Goal: Navigation & Orientation: Find specific page/section

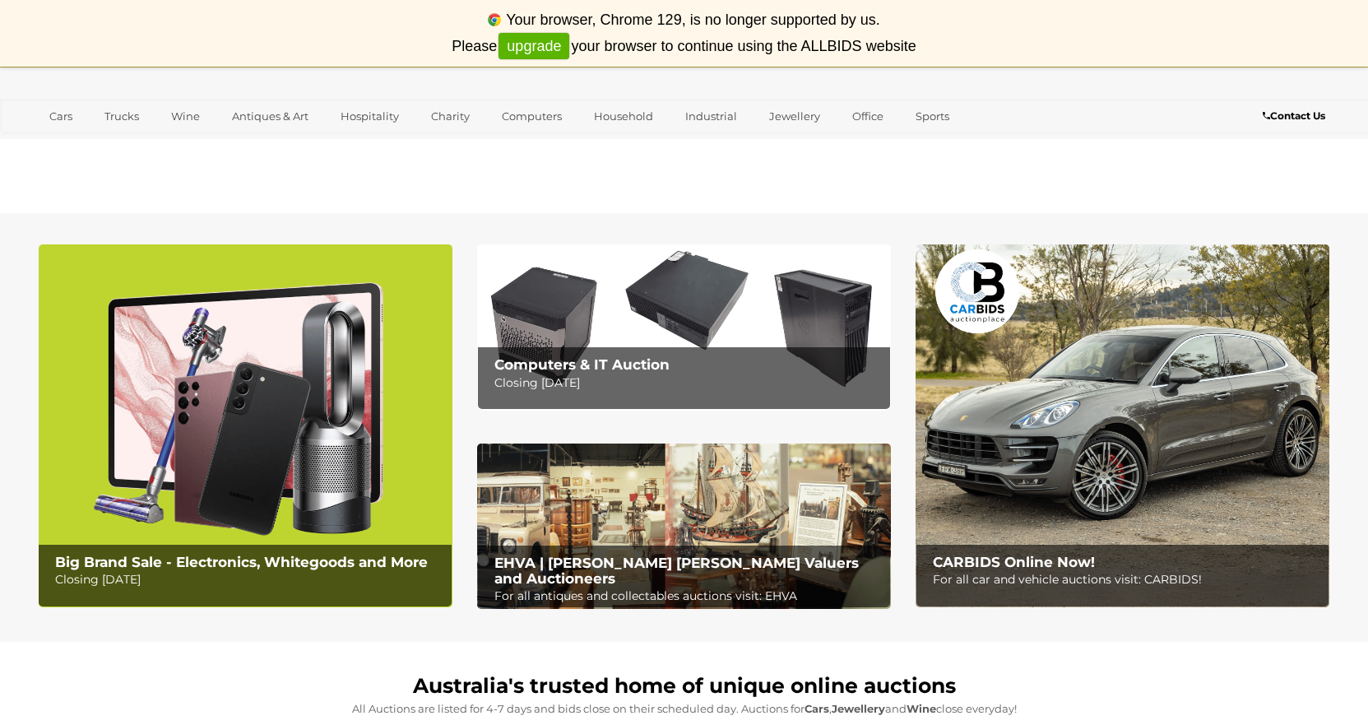
click at [342, 350] on img at bounding box center [246, 425] width 414 height 363
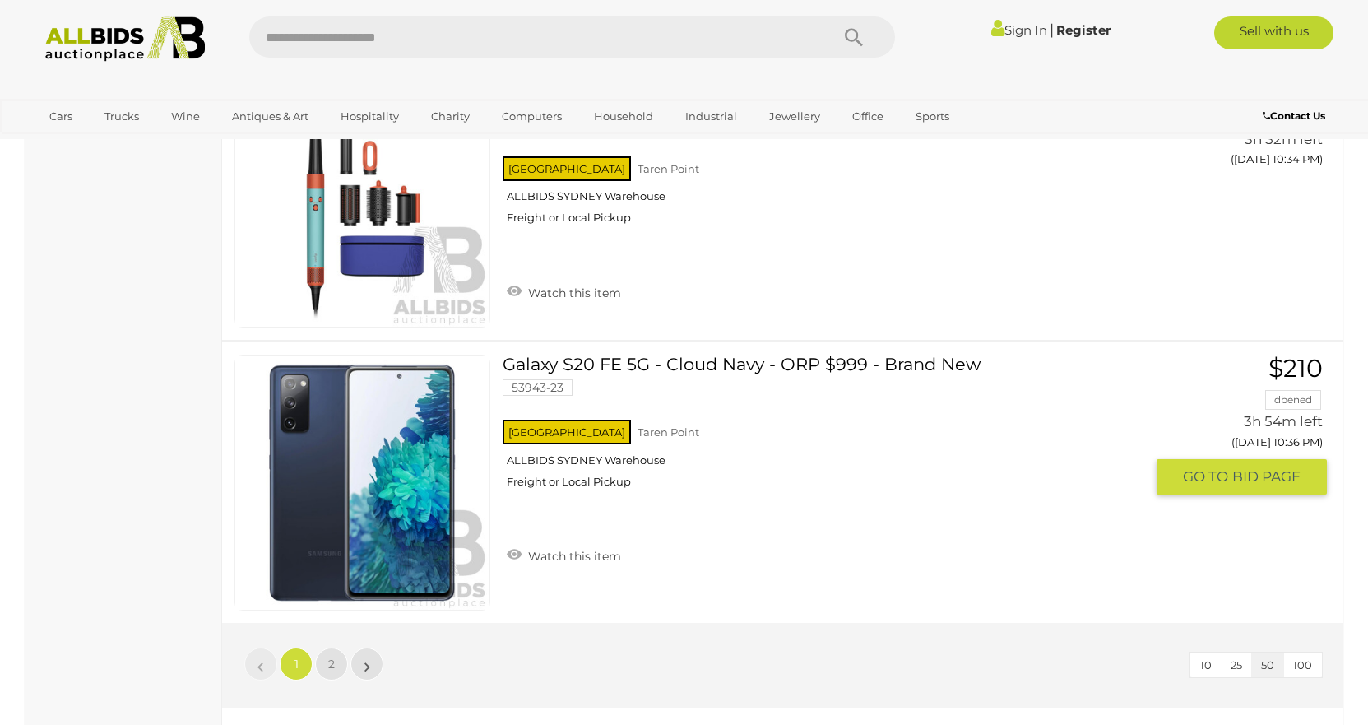
scroll to position [13818, 0]
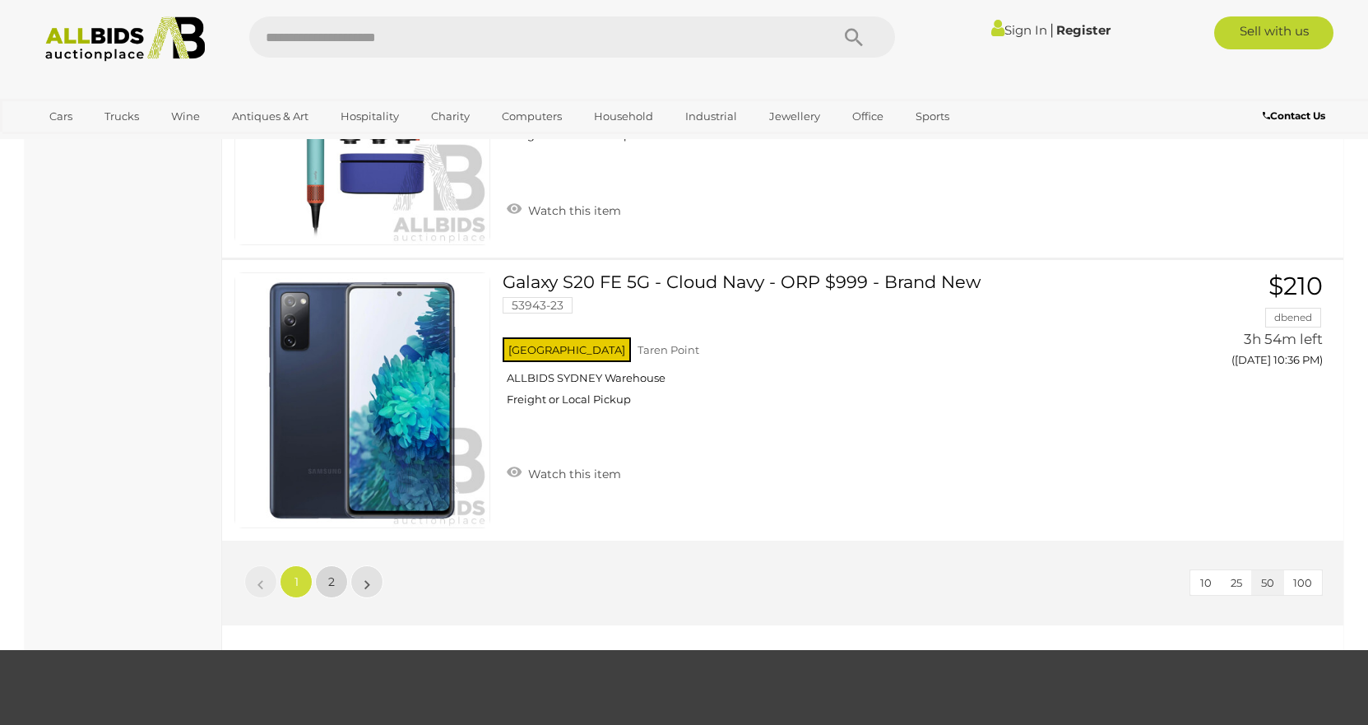
click at [327, 579] on link "2" at bounding box center [331, 581] width 33 height 33
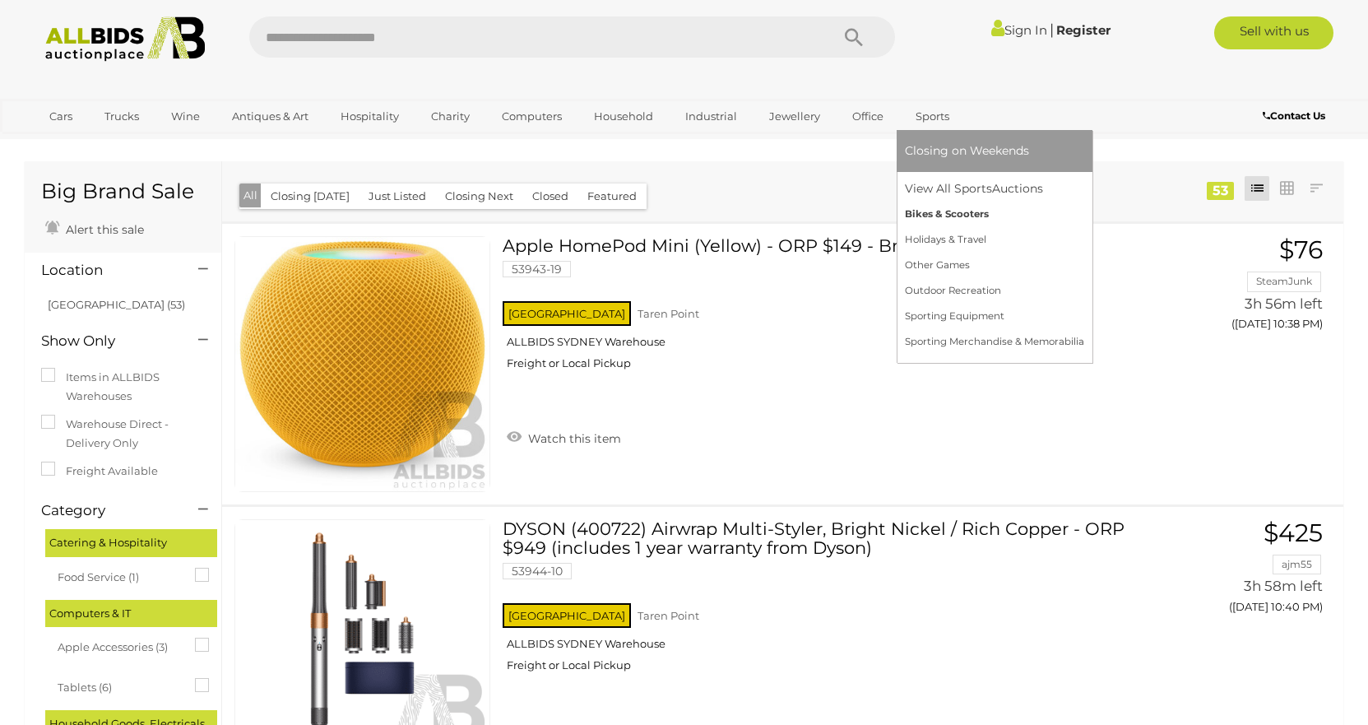
click at [936, 212] on link "Bikes & Scooters" at bounding box center [994, 214] width 179 height 25
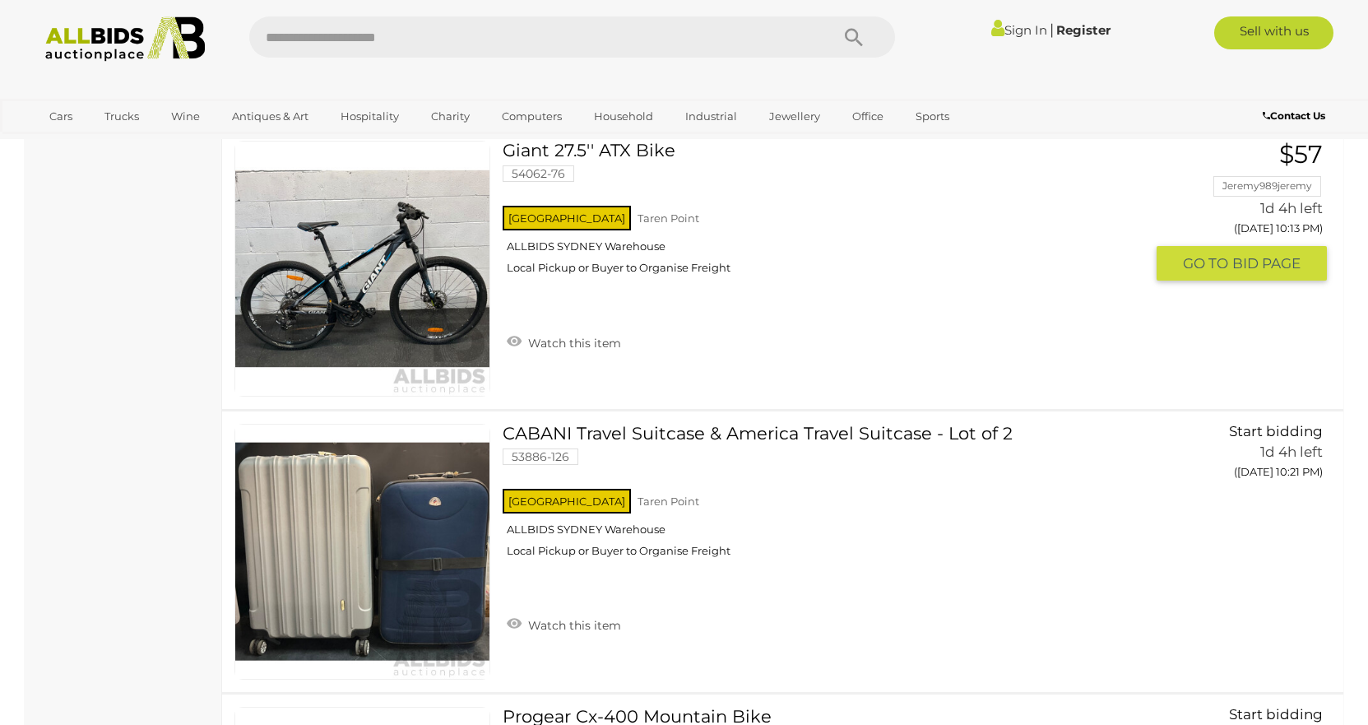
scroll to position [1481, 0]
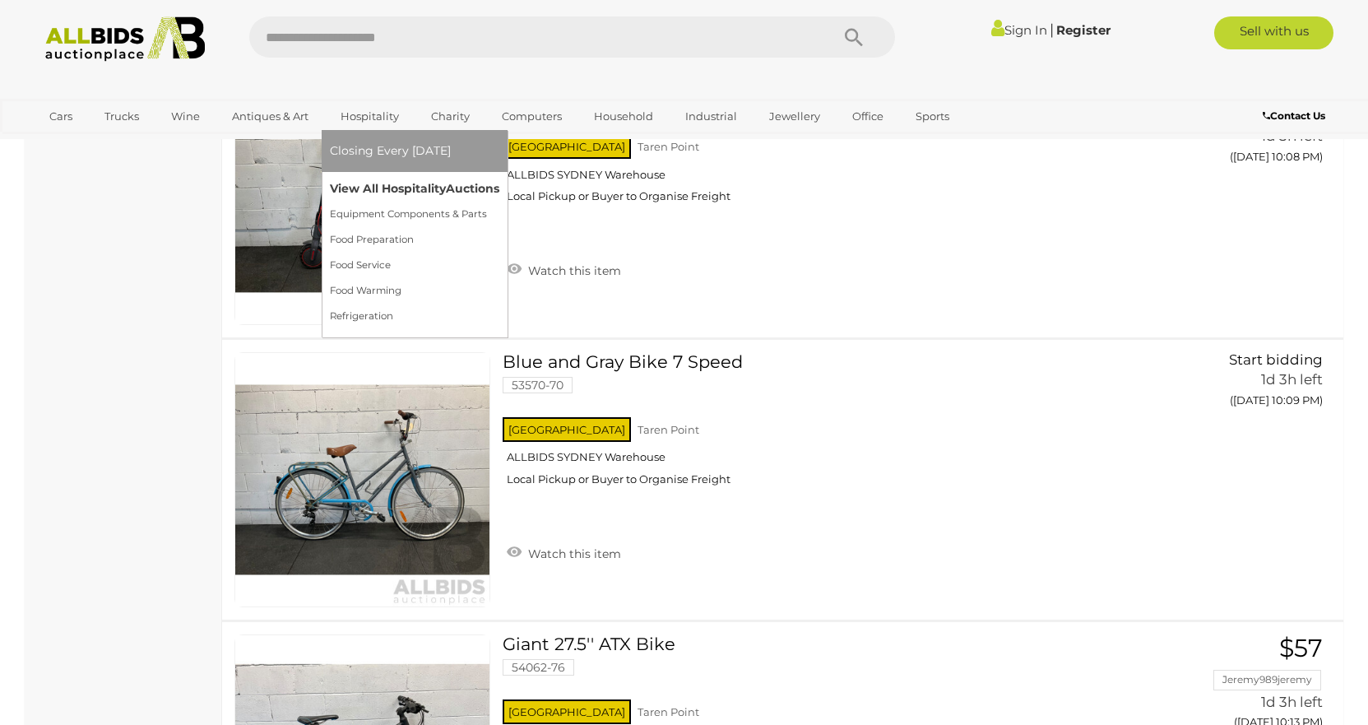
click at [375, 187] on link "View All Hospitality Auctions" at bounding box center [414, 188] width 169 height 25
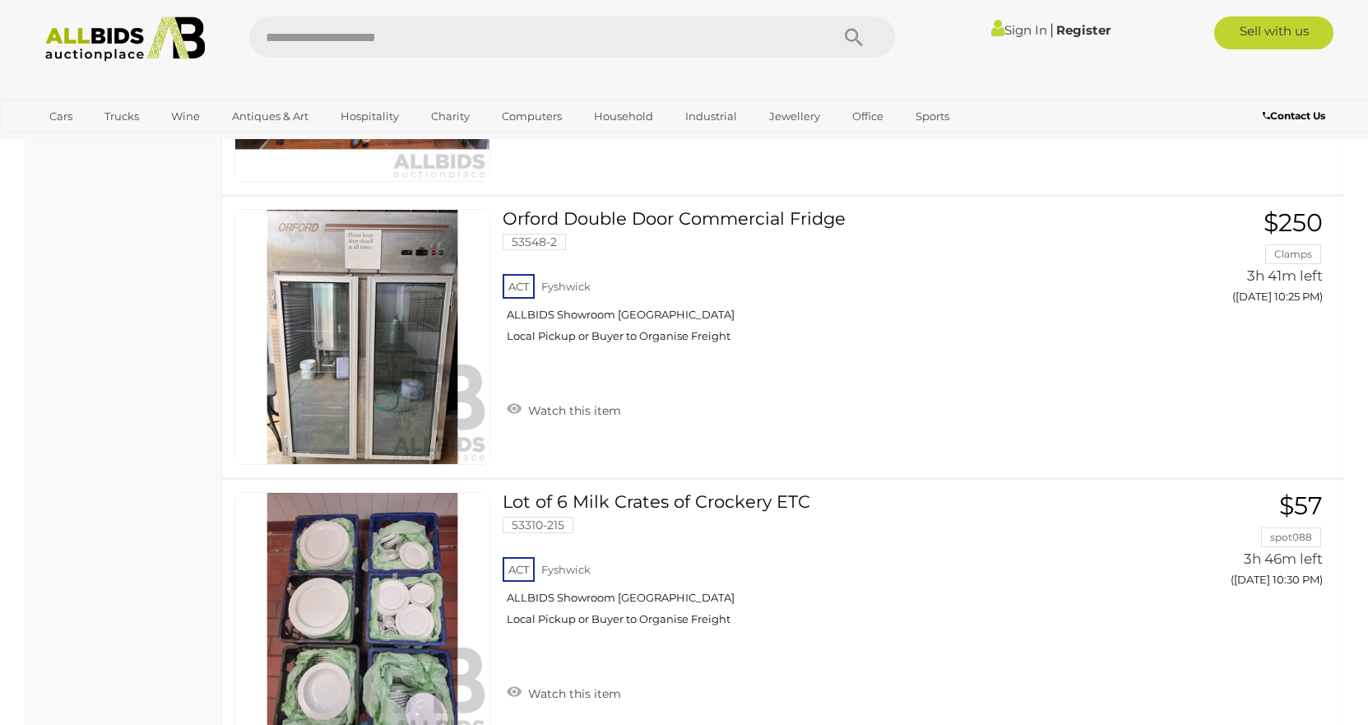
scroll to position [5758, 0]
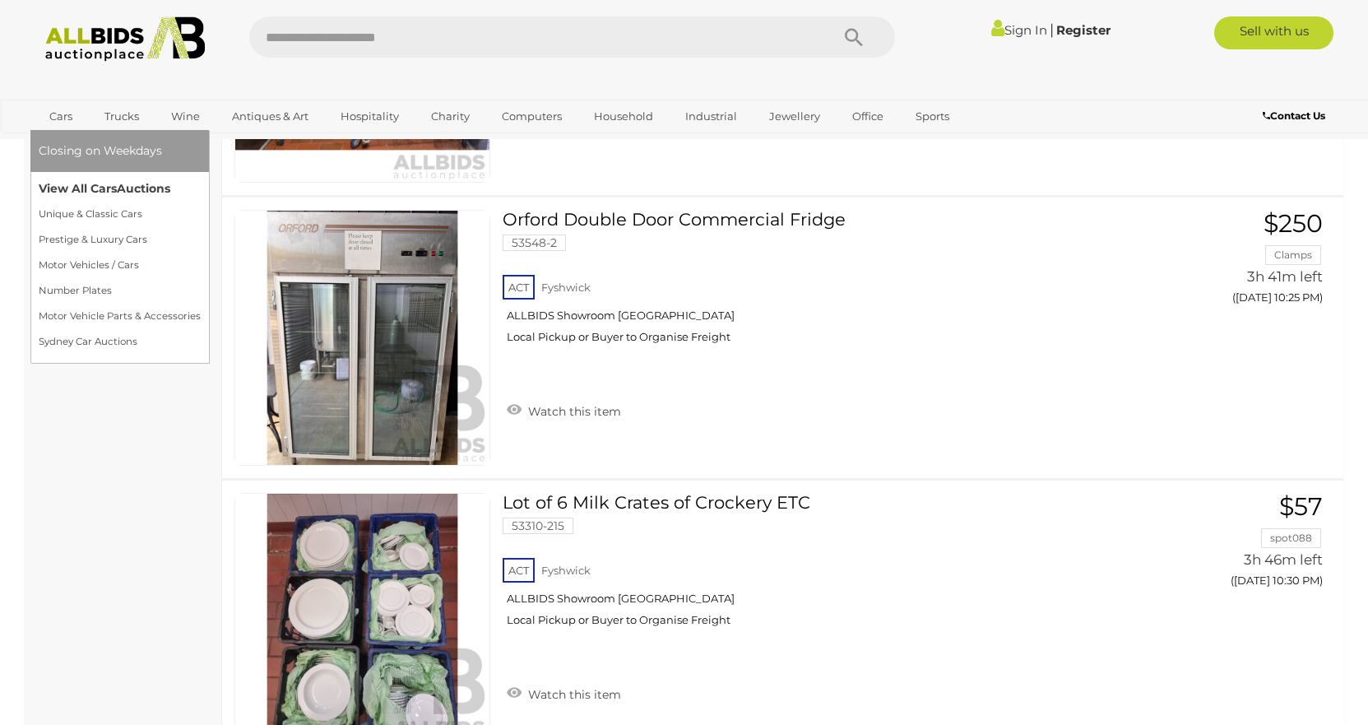
click at [114, 183] on link "View All Cars Auctions" at bounding box center [120, 188] width 162 height 25
